Goal: Information Seeking & Learning: Learn about a topic

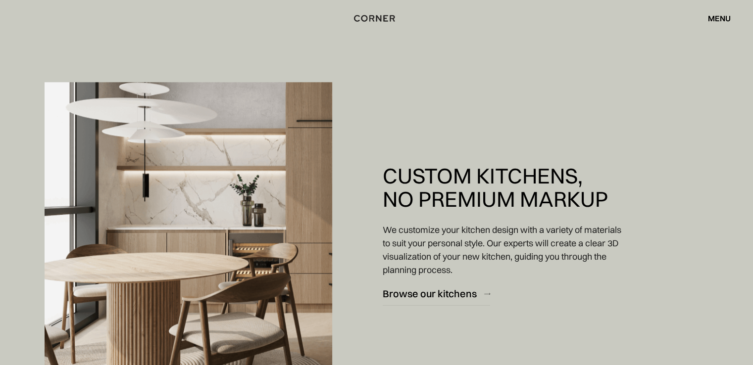
scroll to position [594, 0]
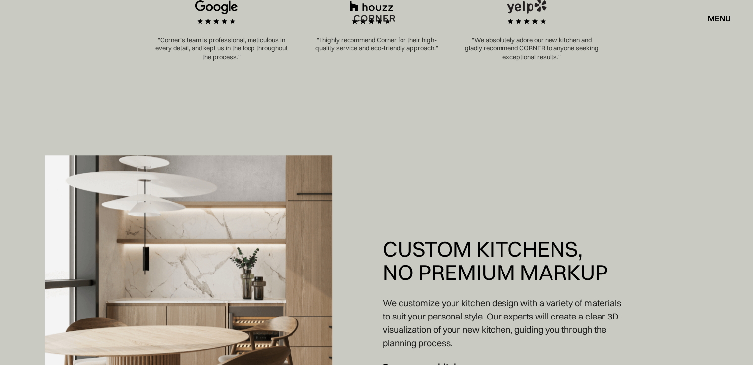
click at [724, 18] on div "menu" at bounding box center [719, 18] width 23 height 8
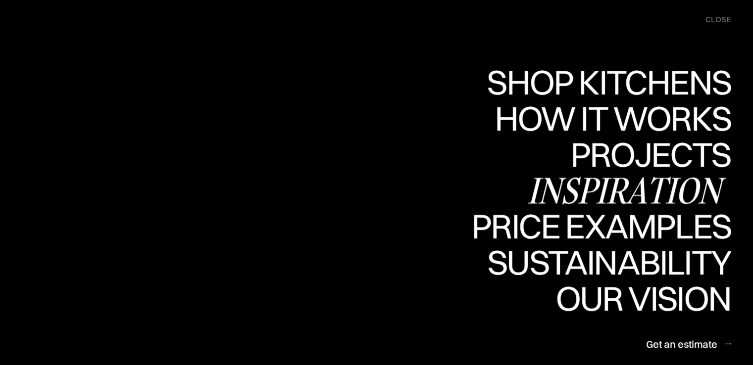
scroll to position [743, 0]
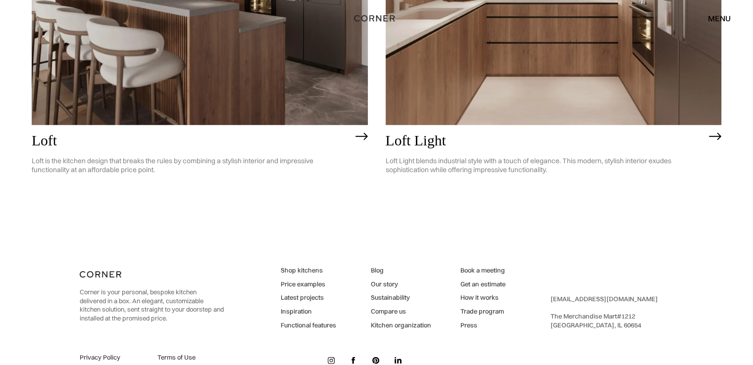
scroll to position [2567, 0]
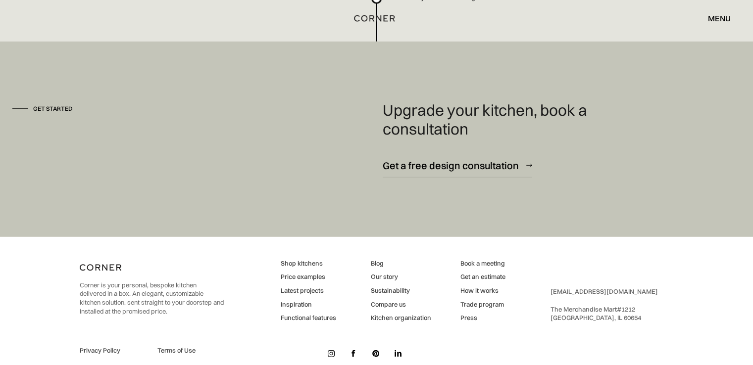
scroll to position [2714, 0]
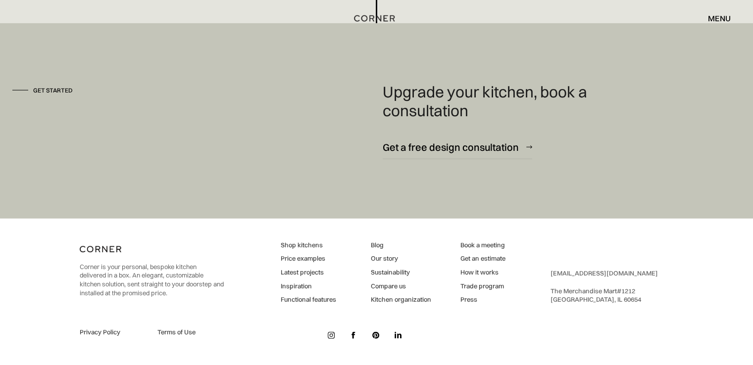
click at [378, 255] on link "Our story" at bounding box center [400, 258] width 60 height 9
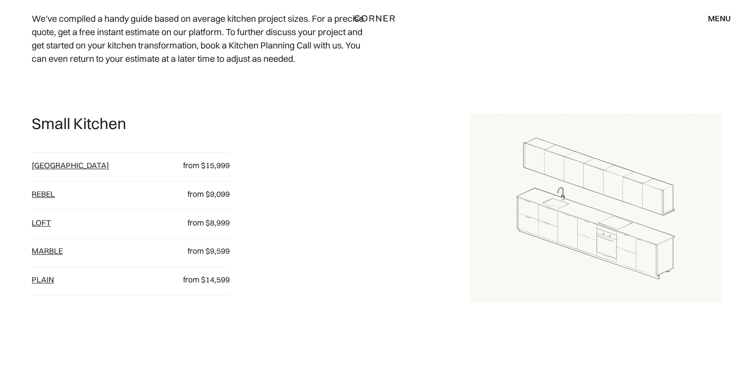
scroll to position [446, 0]
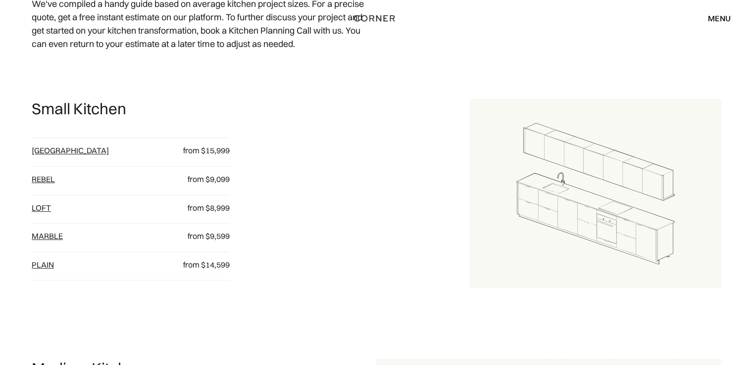
click at [49, 153] on link "[GEOGRAPHIC_DATA]" at bounding box center [70, 151] width 77 height 10
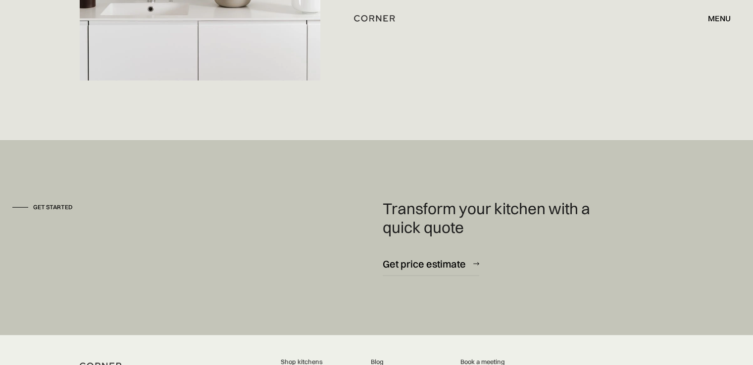
scroll to position [2625, 0]
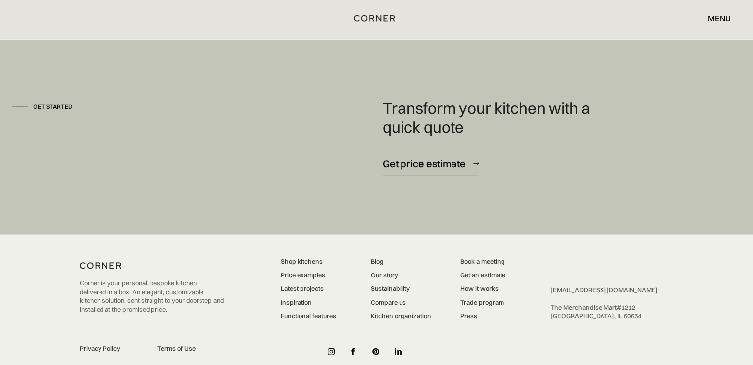
click at [312, 312] on link "Functional features" at bounding box center [308, 316] width 55 height 9
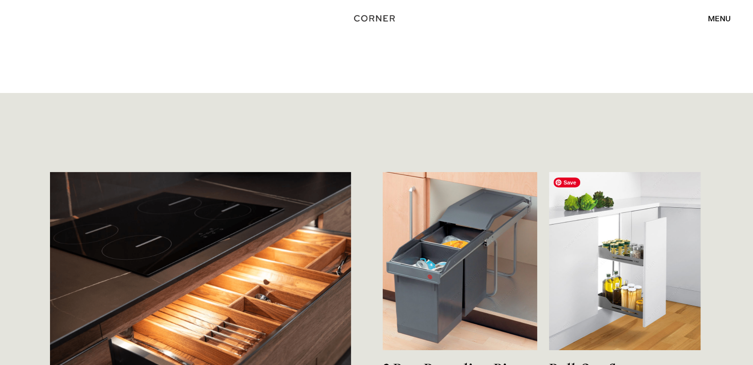
scroll to position [3367, 0]
